Goal: Task Accomplishment & Management: Understand process/instructions

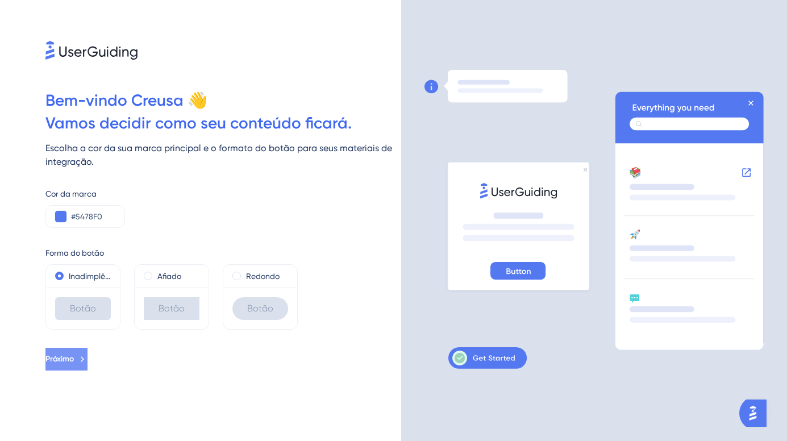
click at [74, 356] on span "Próximo" at bounding box center [59, 359] width 28 height 14
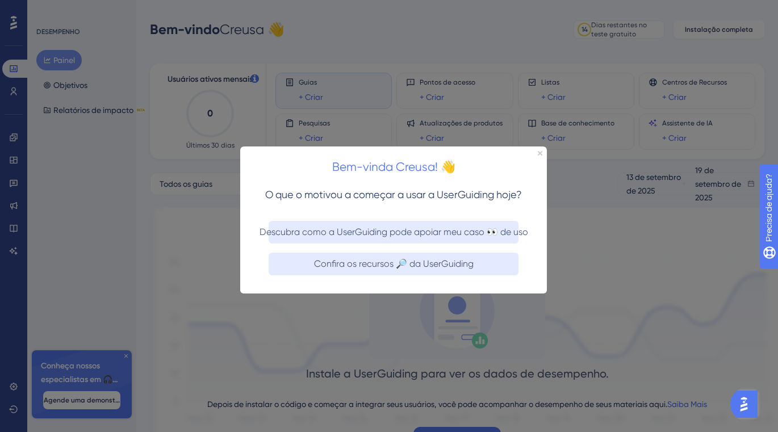
click at [541, 145] on div at bounding box center [389, 216] width 778 height 432
click at [539, 151] on icon "Fechar visualização" at bounding box center [540, 153] width 5 height 5
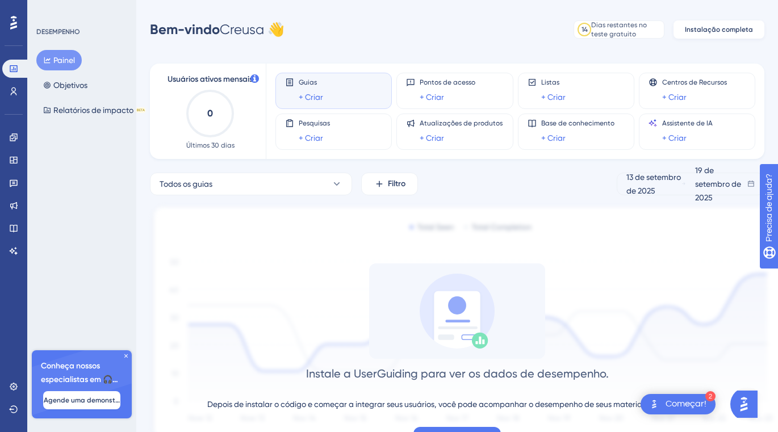
click at [718, 28] on span "Instalação completa" at bounding box center [719, 29] width 68 height 9
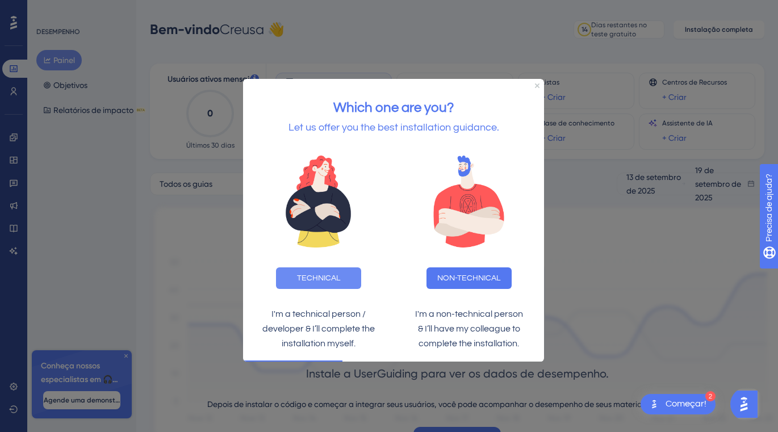
click at [324, 271] on button "TECHNICAL" at bounding box center [318, 278] width 85 height 22
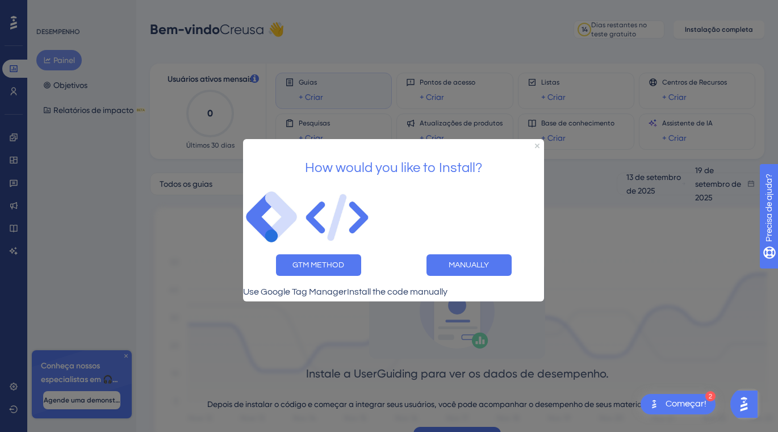
click at [615, 234] on div at bounding box center [389, 216] width 778 height 432
